Goal: Task Accomplishment & Management: Complete application form

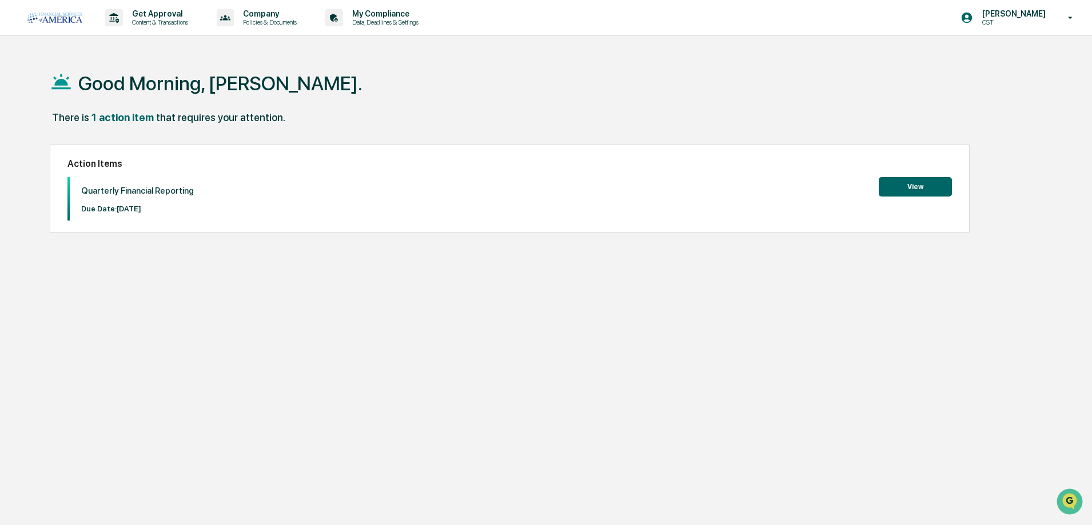
click at [937, 183] on button "View" at bounding box center [914, 186] width 73 height 19
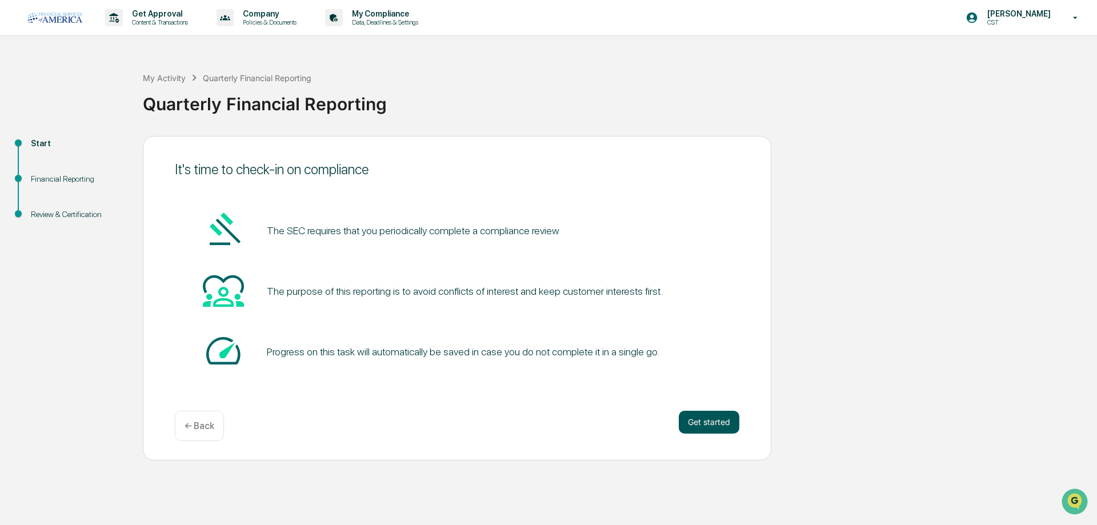
click at [696, 428] on button "Get started" at bounding box center [709, 422] width 61 height 23
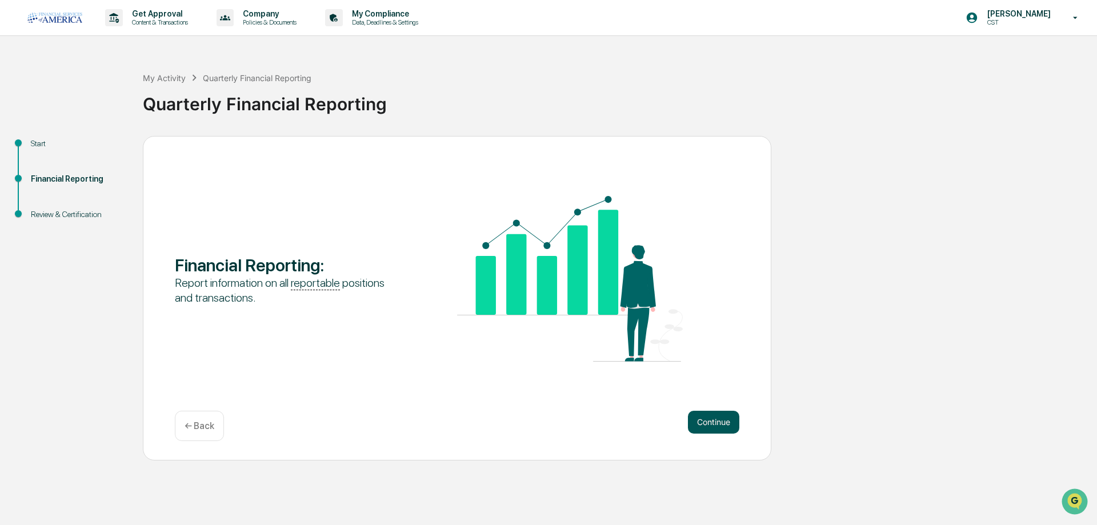
click at [696, 426] on button "Continue" at bounding box center [713, 422] width 51 height 23
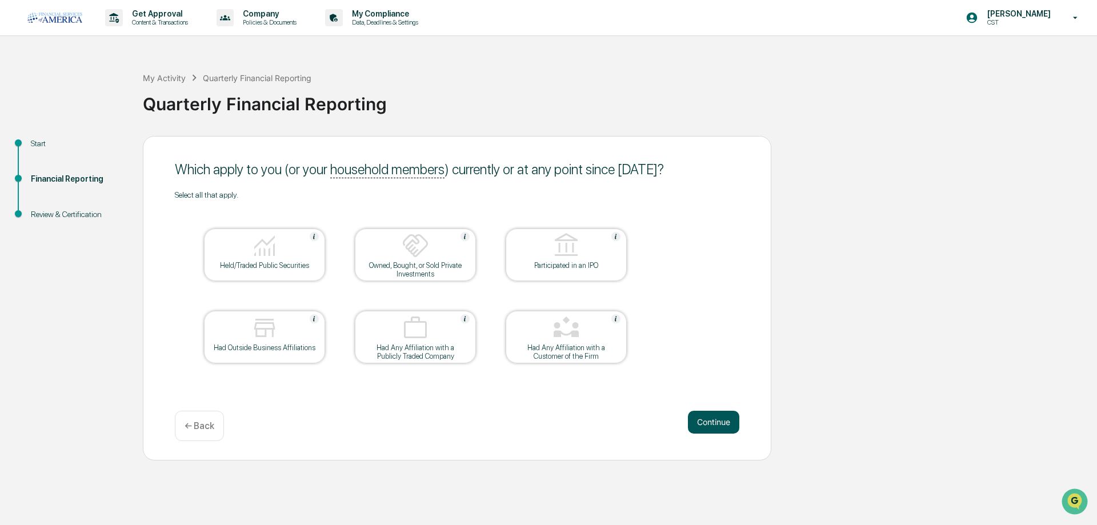
click at [705, 426] on button "Continue" at bounding box center [713, 422] width 51 height 23
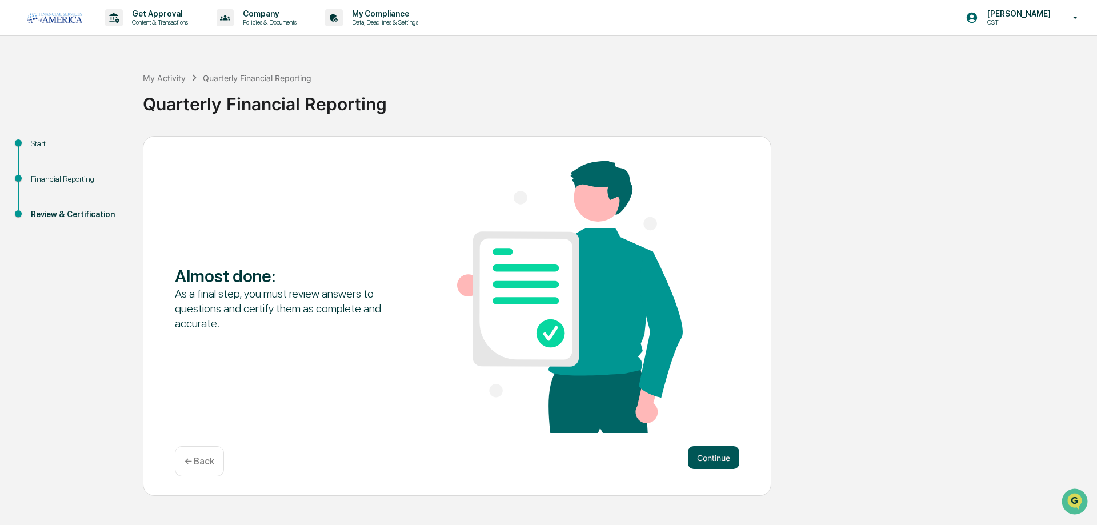
click at [724, 458] on button "Continue" at bounding box center [713, 457] width 51 height 23
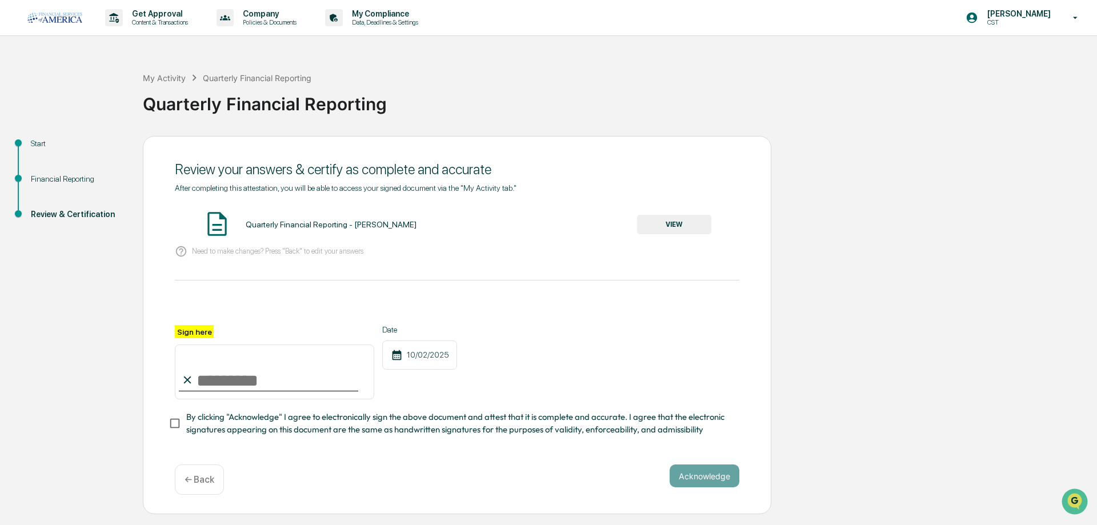
click at [671, 235] on div "Quarterly Financial Reporting - [PERSON_NAME] VIEW" at bounding box center [457, 225] width 565 height 30
click at [668, 222] on button "VIEW" at bounding box center [674, 224] width 74 height 19
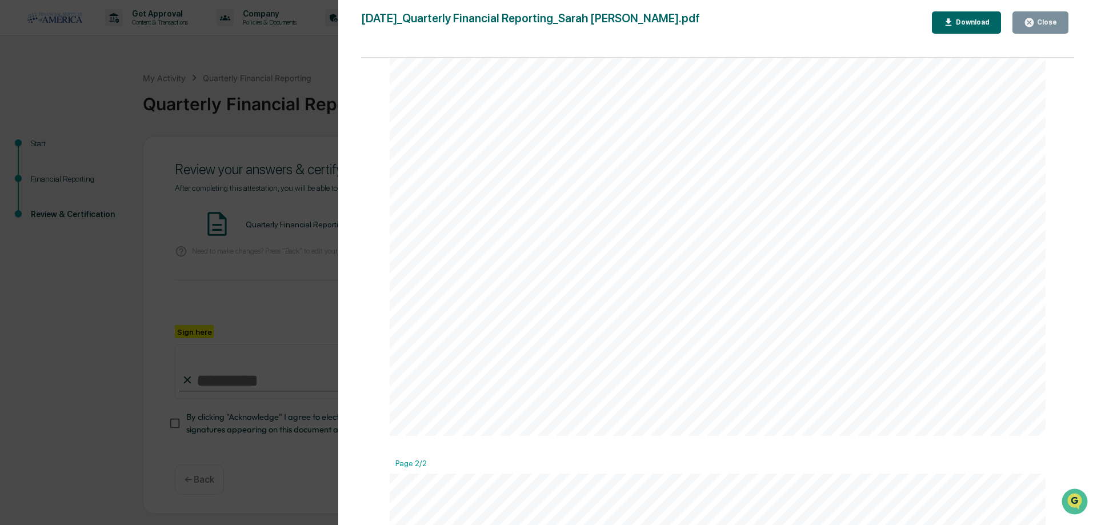
scroll to position [423, 0]
click at [1037, 25] on div "Close" at bounding box center [1046, 22] width 22 height 8
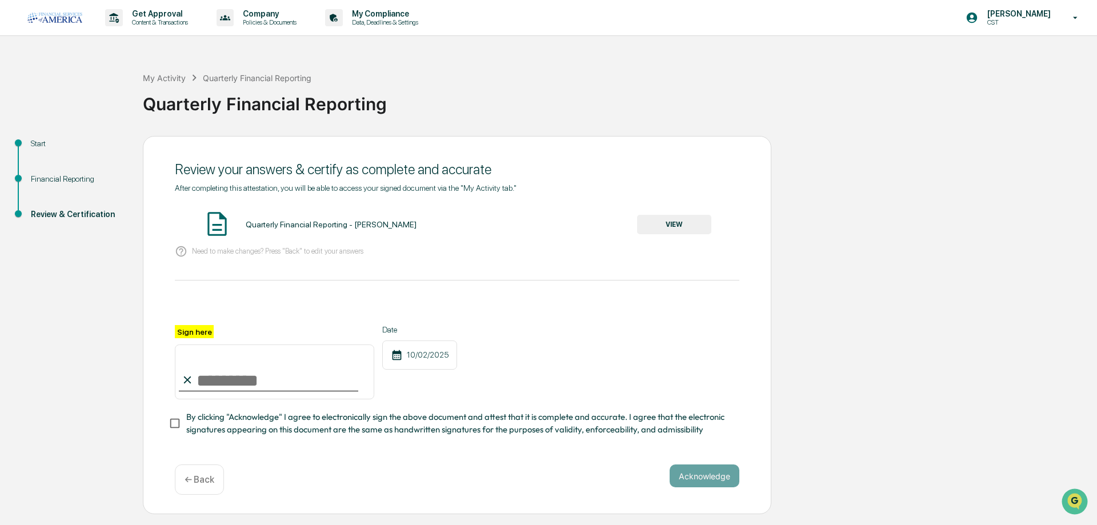
click at [218, 381] on input "Sign here" at bounding box center [274, 372] width 199 height 55
type input "**********"
click at [483, 376] on div "**********" at bounding box center [457, 362] width 565 height 74
click at [692, 477] on button "Acknowledge" at bounding box center [705, 476] width 70 height 23
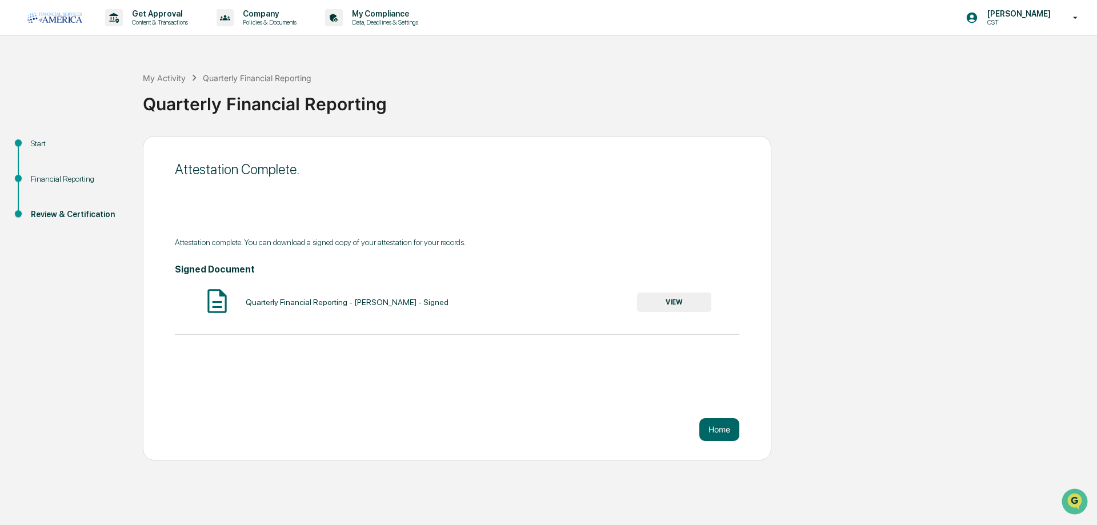
click at [657, 299] on button "VIEW" at bounding box center [674, 302] width 74 height 19
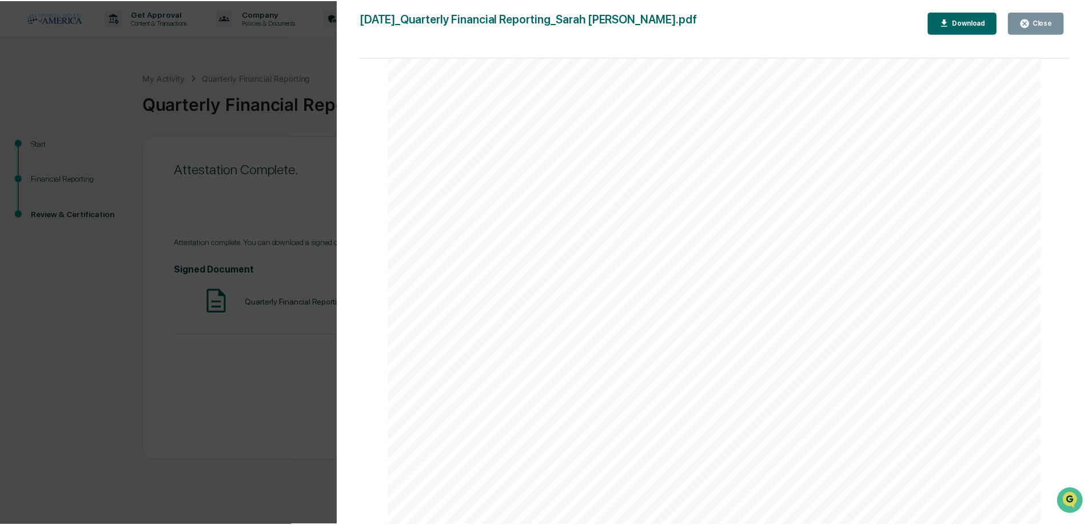
scroll to position [2338, 0]
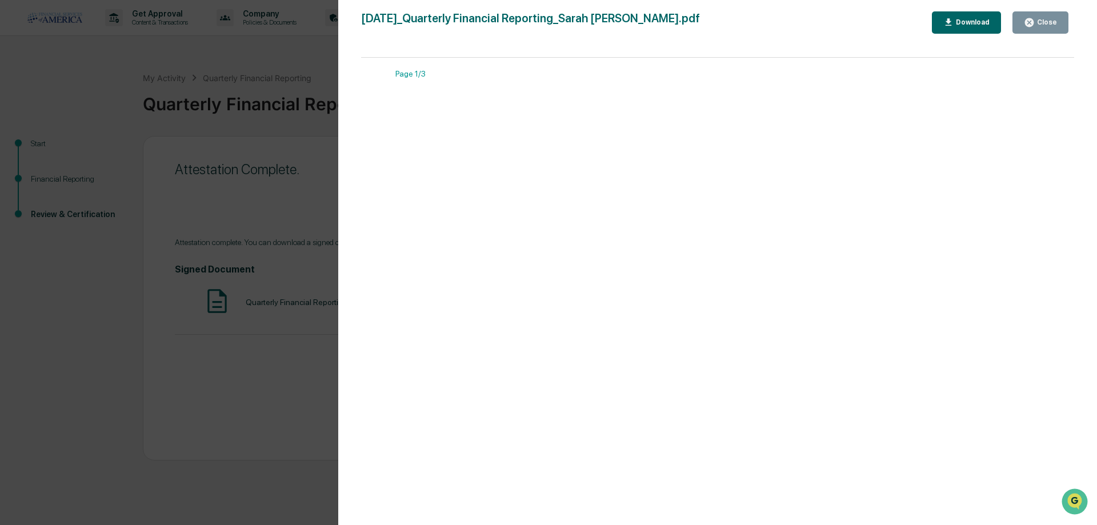
click at [1048, 17] on button "Close" at bounding box center [1041, 22] width 56 height 22
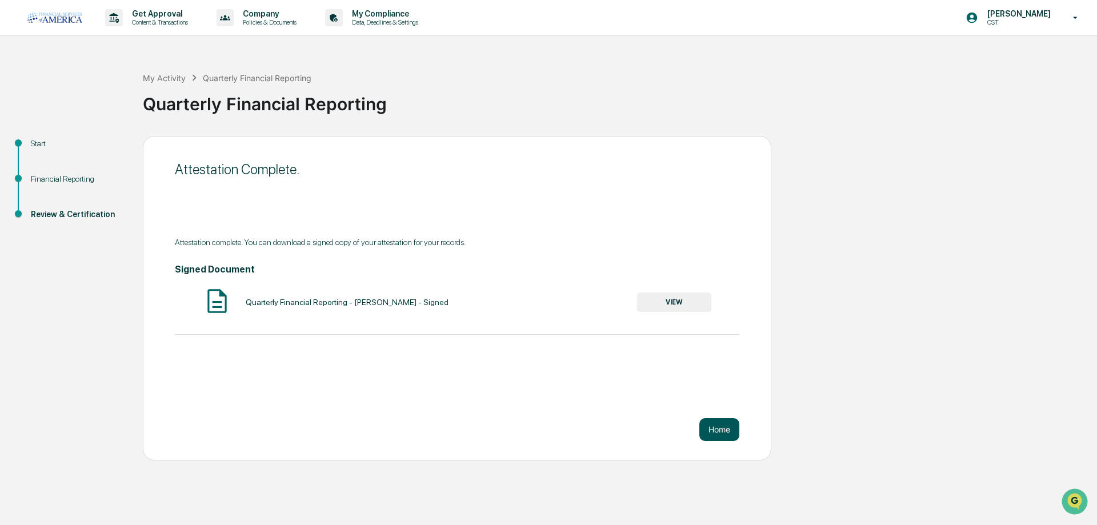
click at [738, 427] on button "Home" at bounding box center [720, 429] width 40 height 23
